Goal: Check status: Check status

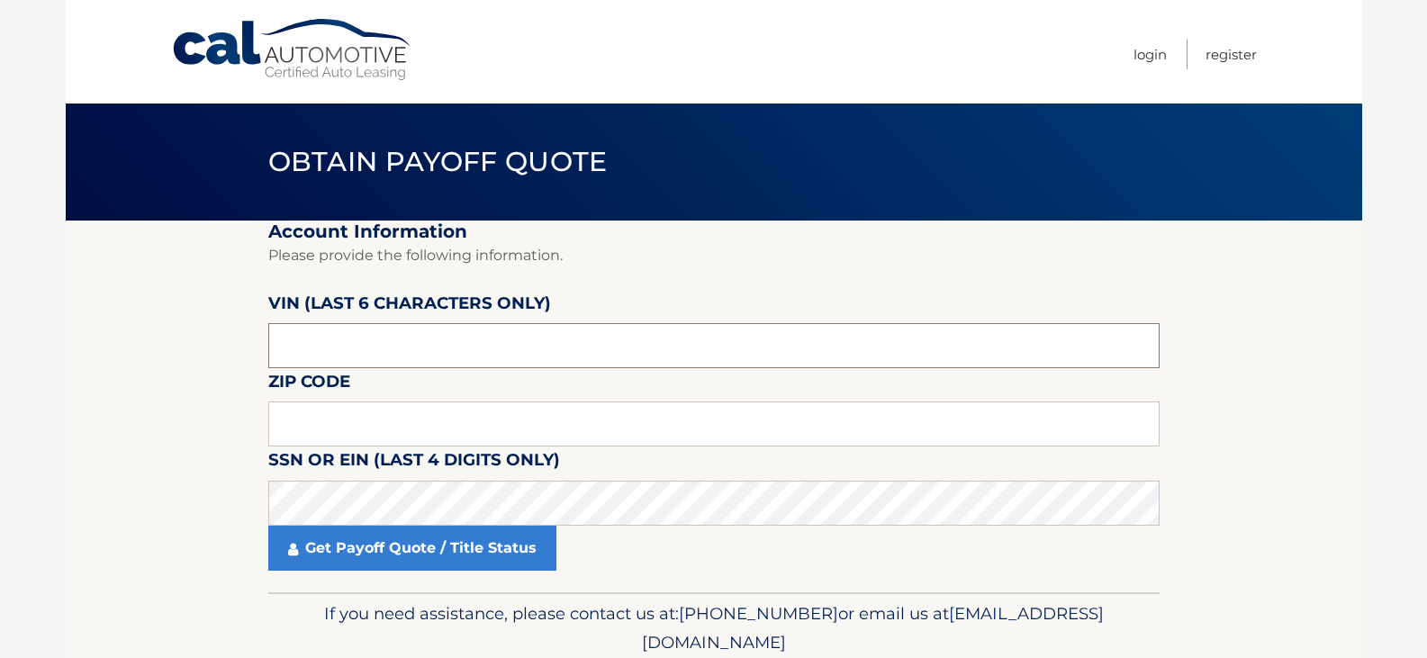
click at [305, 353] on input "text" at bounding box center [713, 345] width 891 height 45
click at [316, 350] on input "text" at bounding box center [713, 345] width 891 height 45
click at [306, 354] on input "text" at bounding box center [713, 345] width 891 height 45
type input "277499"
click at [282, 435] on input "text" at bounding box center [713, 423] width 891 height 45
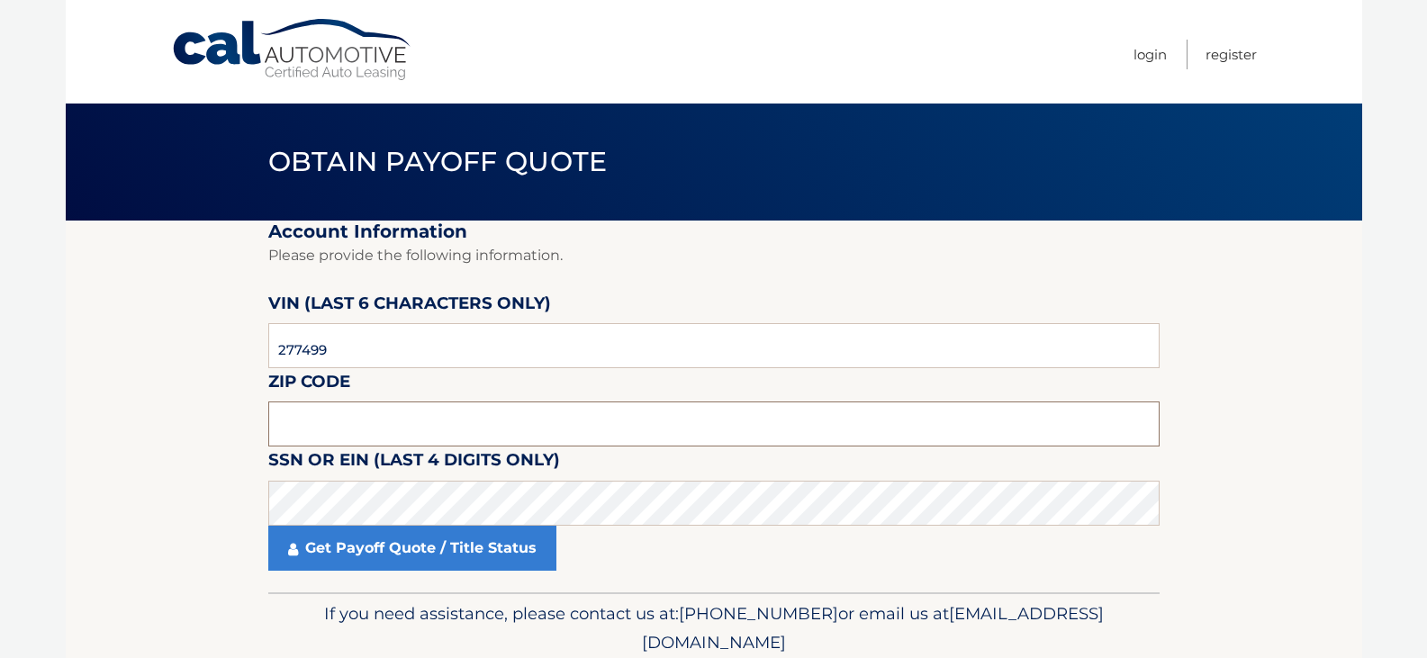
click at [320, 428] on input "text" at bounding box center [713, 423] width 891 height 45
type input "11746"
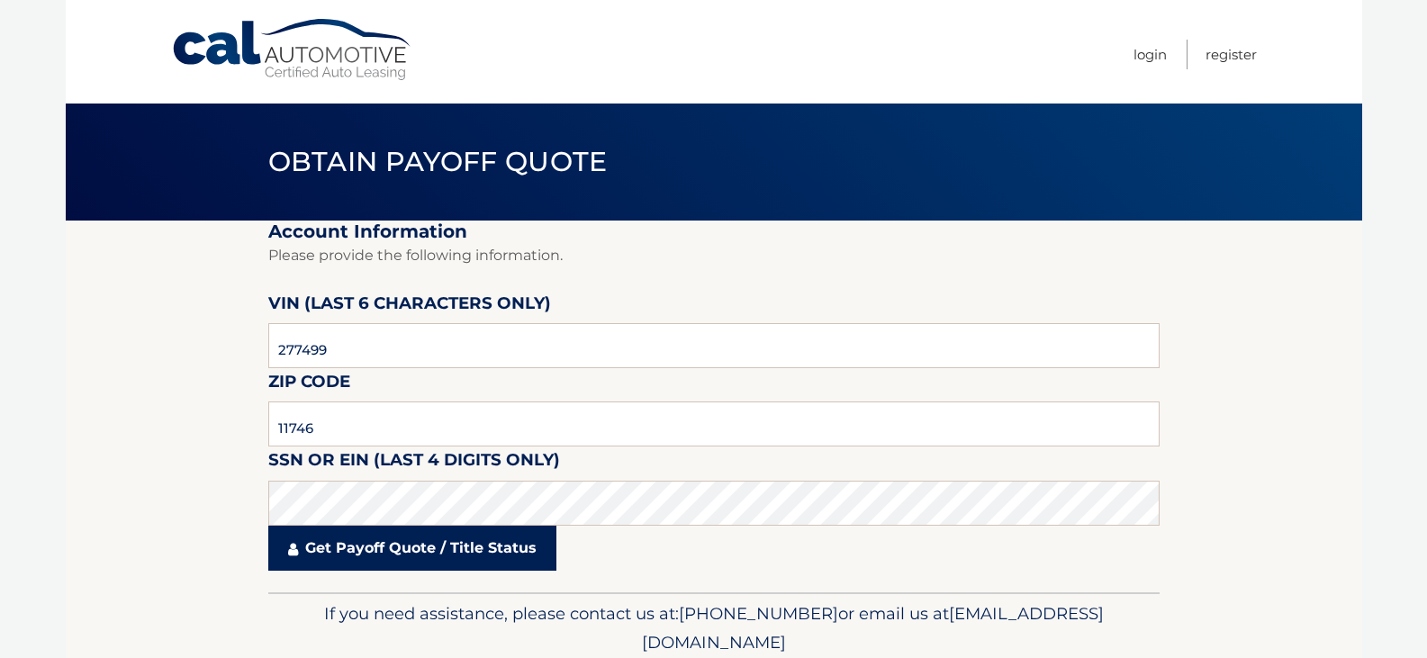
click at [331, 526] on link "Get Payoff Quote / Title Status" at bounding box center [412, 548] width 288 height 45
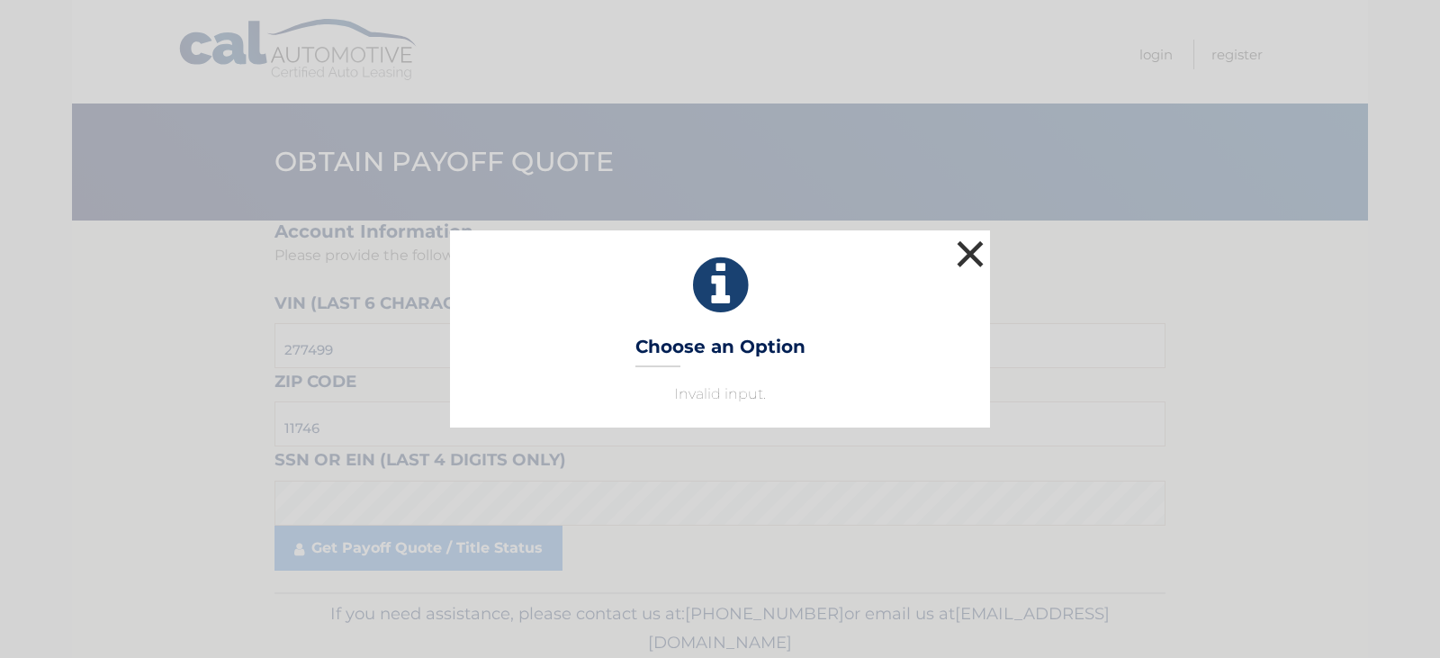
click at [979, 241] on button "×" at bounding box center [970, 254] width 36 height 36
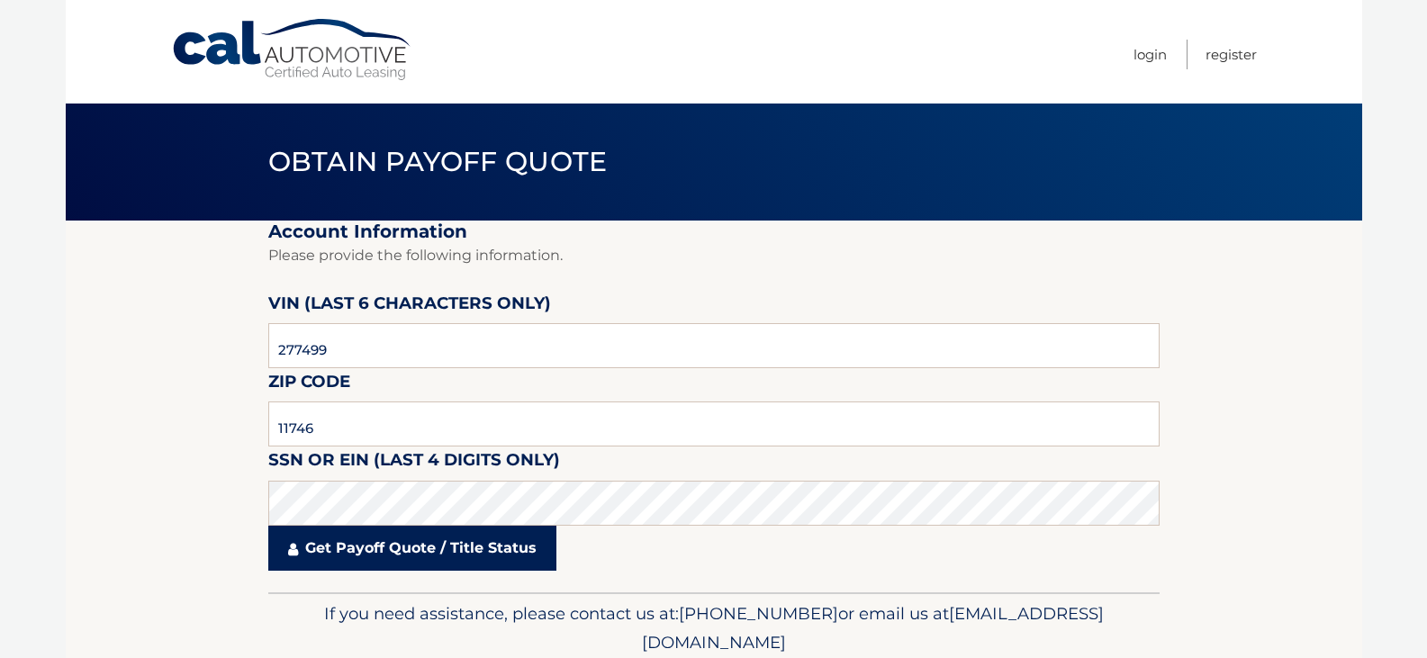
click at [369, 539] on link "Get Payoff Quote / Title Status" at bounding box center [412, 548] width 288 height 45
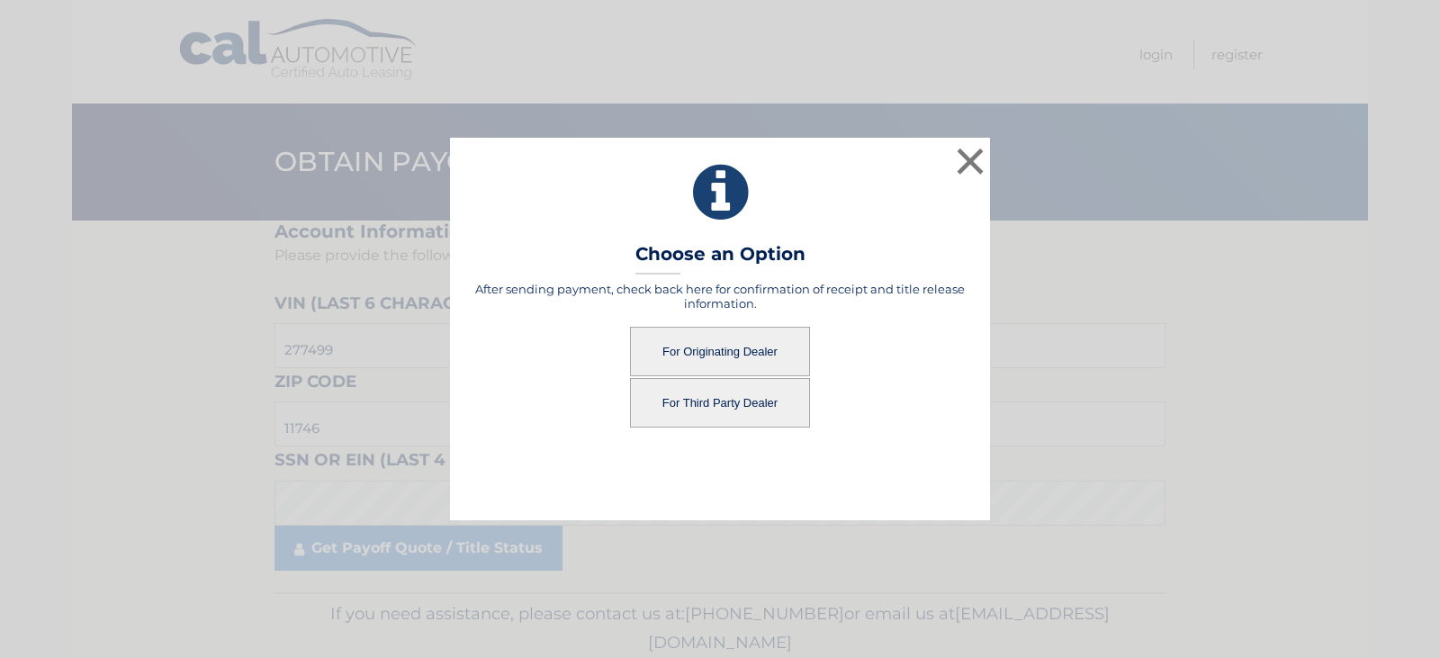
click at [716, 328] on button "For Originating Dealer" at bounding box center [720, 352] width 180 height 50
click at [690, 361] on button "For Originating Dealer" at bounding box center [720, 352] width 180 height 50
